Goal: Information Seeking & Learning: Learn about a topic

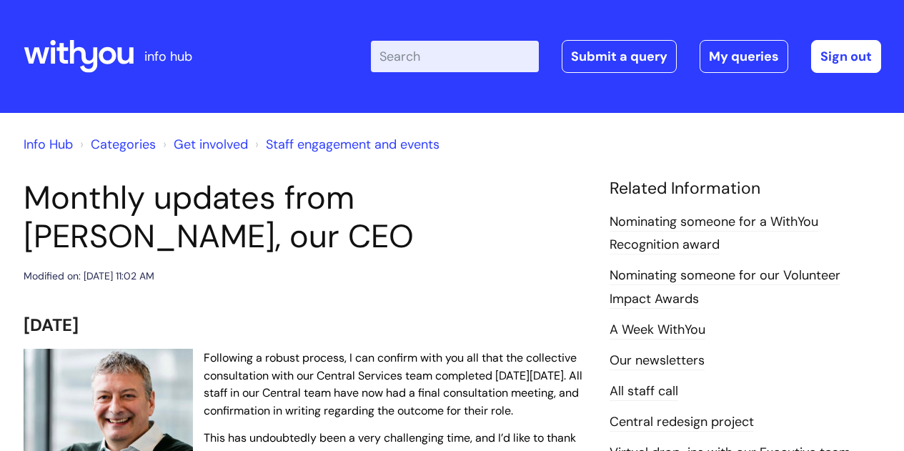
scroll to position [533, 0]
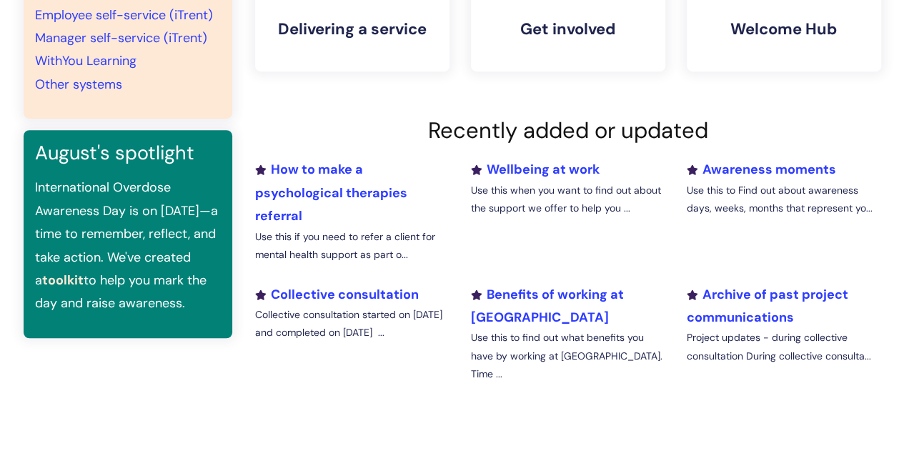
scroll to position [422, 0]
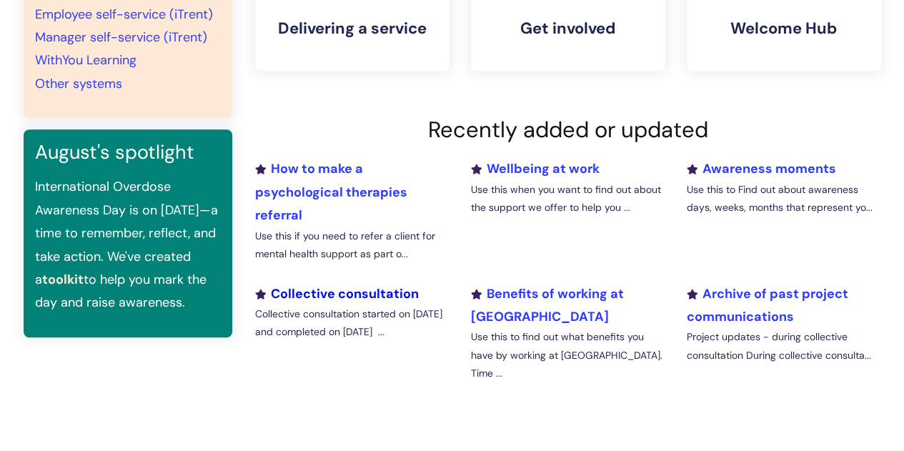
click at [378, 290] on link "Collective consultation" at bounding box center [337, 293] width 164 height 17
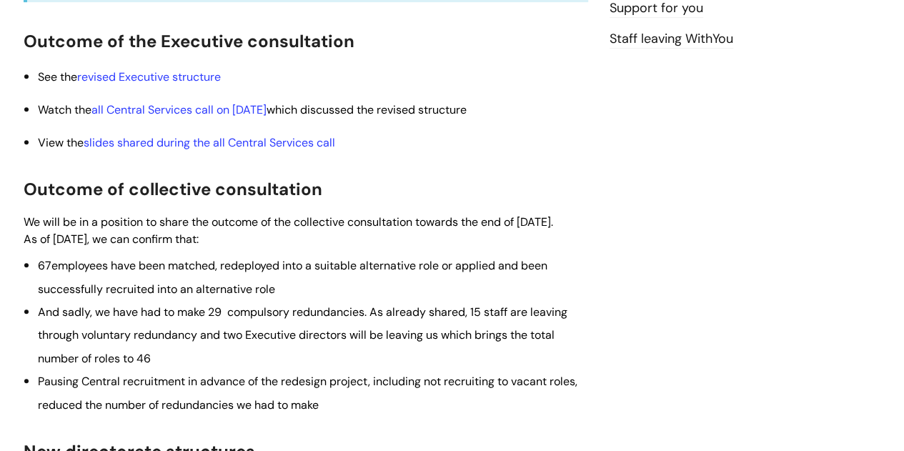
scroll to position [692, 0]
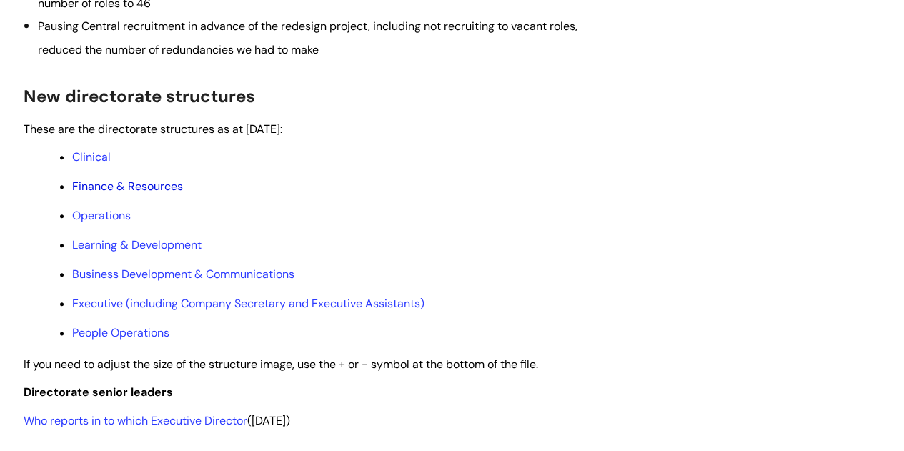
click at [132, 194] on link "Finance & Resources" at bounding box center [127, 186] width 111 height 15
